Goal: Check status: Check status

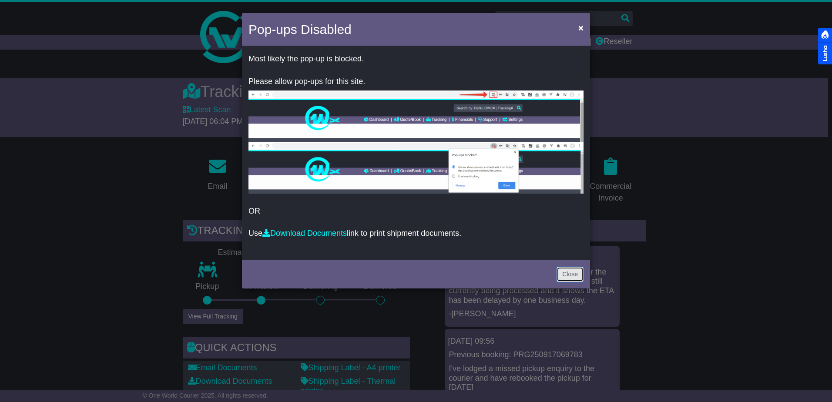
click at [569, 274] on link "Close" at bounding box center [569, 274] width 27 height 15
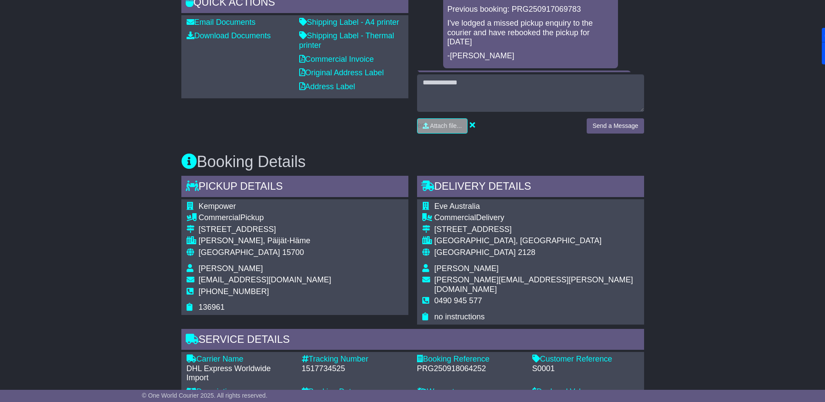
scroll to position [435, 0]
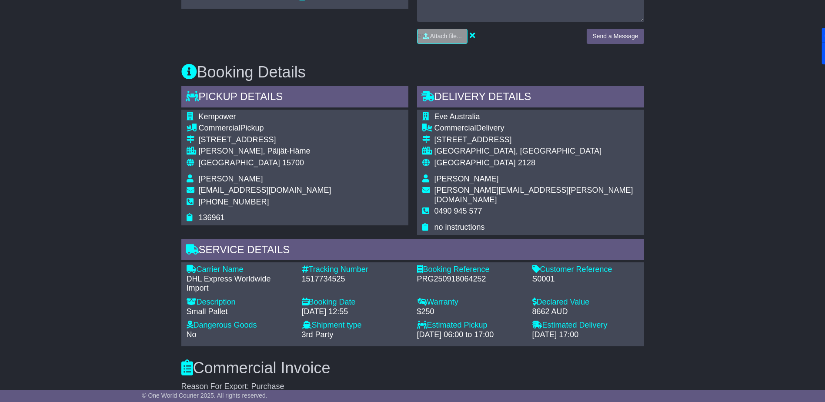
drag, startPoint x: 553, startPoint y: 267, endPoint x: 592, endPoint y: 268, distance: 38.7
click at [592, 274] on div "S0001" at bounding box center [585, 279] width 107 height 10
drag, startPoint x: 581, startPoint y: 268, endPoint x: 529, endPoint y: 270, distance: 51.3
click at [529, 270] on div "Customer Reference - S0001" at bounding box center [585, 279] width 115 height 28
drag, startPoint x: 529, startPoint y: 270, endPoint x: 510, endPoint y: 274, distance: 20.1
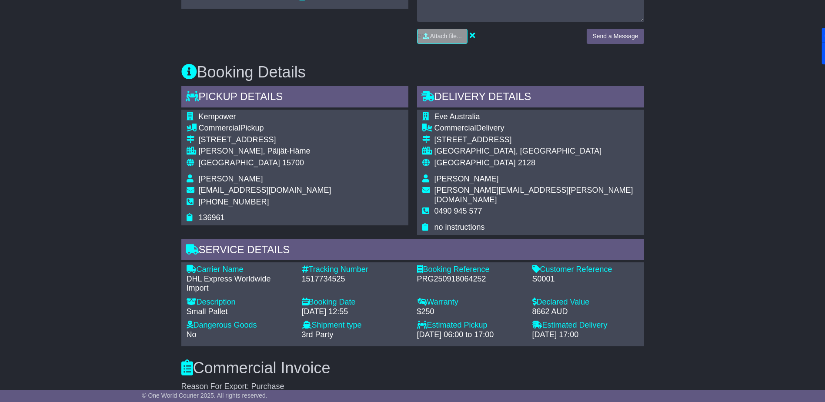
click at [510, 274] on div "PRG250918064252" at bounding box center [470, 279] width 107 height 10
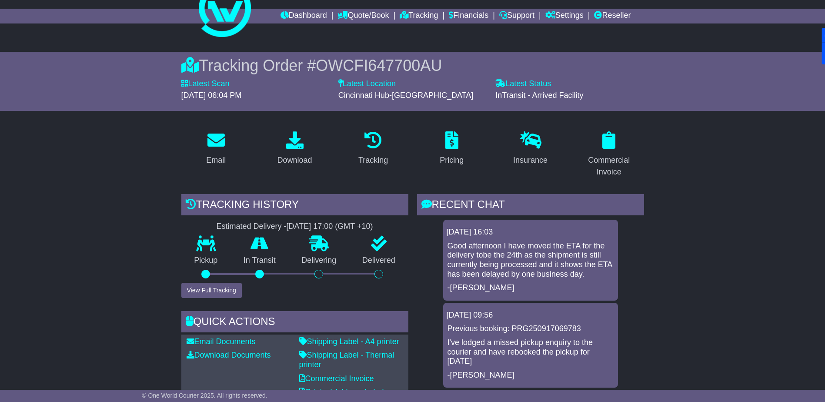
scroll to position [0, 0]
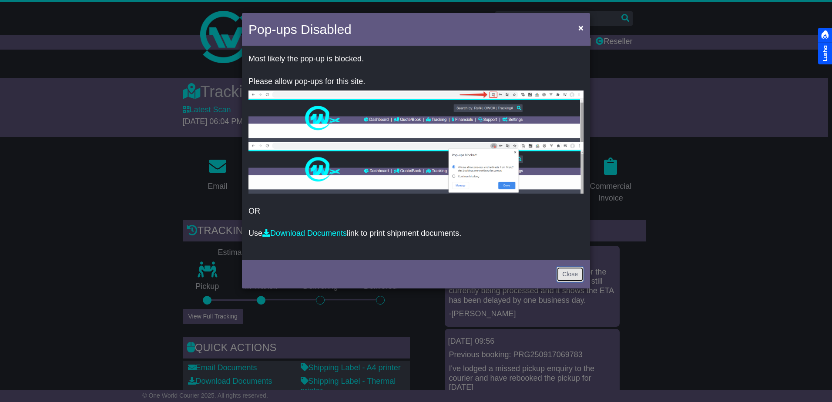
click at [561, 271] on link "Close" at bounding box center [569, 274] width 27 height 15
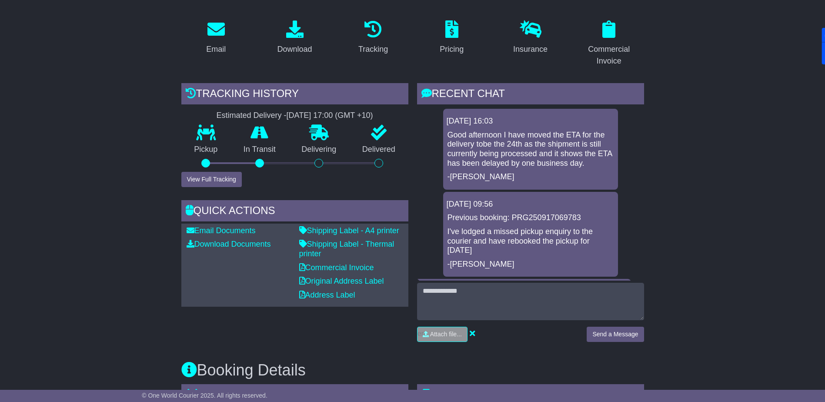
scroll to position [435, 0]
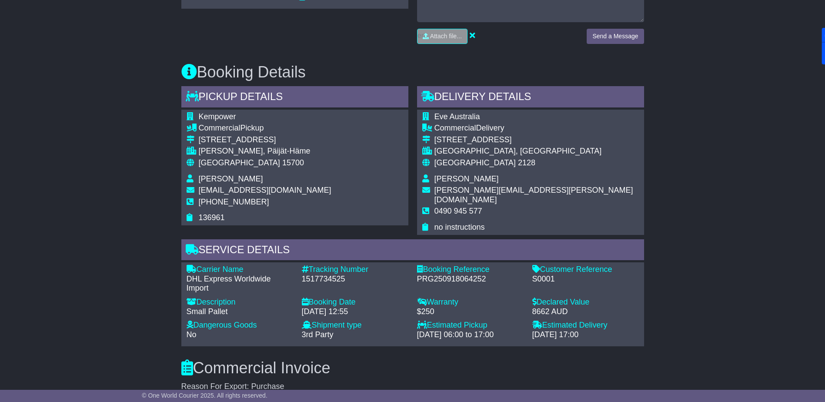
click at [323, 274] on div "1517734525" at bounding box center [355, 279] width 107 height 10
copy div "1517734525"
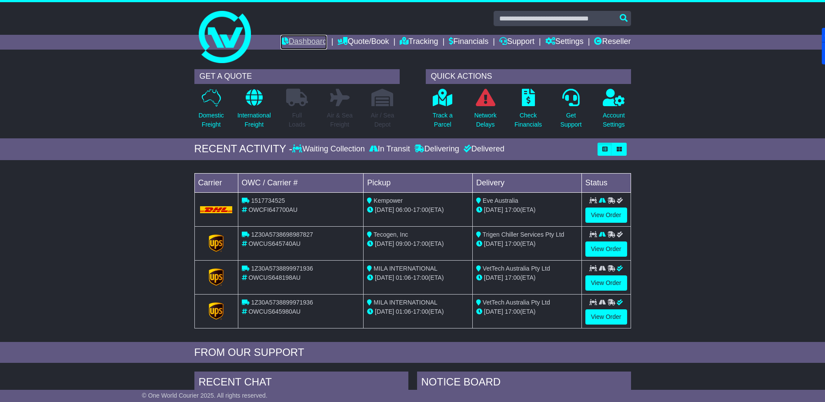
click at [297, 38] on link "Dashboard" at bounding box center [304, 42] width 47 height 15
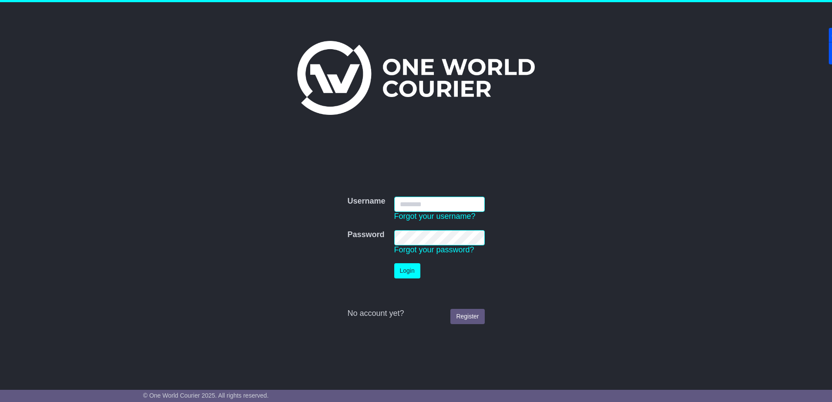
type input "**********"
click at [416, 270] on button "Login" at bounding box center [407, 270] width 26 height 15
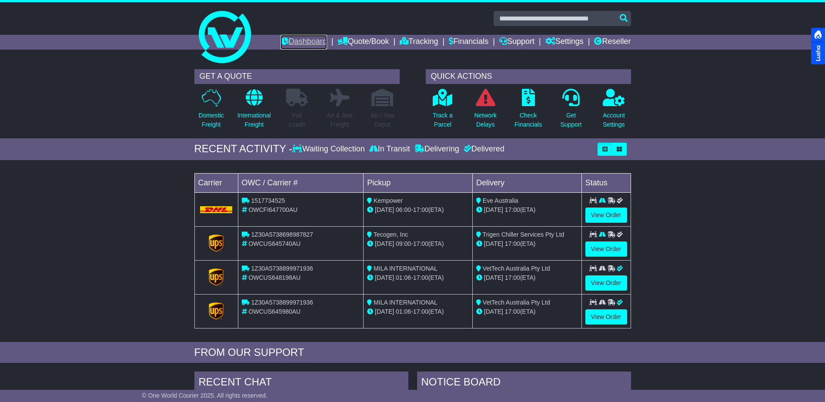
drag, startPoint x: 0, startPoint y: 0, endPoint x: 294, endPoint y: 37, distance: 296.9
click at [294, 37] on link "Dashboard" at bounding box center [304, 42] width 47 height 15
